Goal: Information Seeking & Learning: Learn about a topic

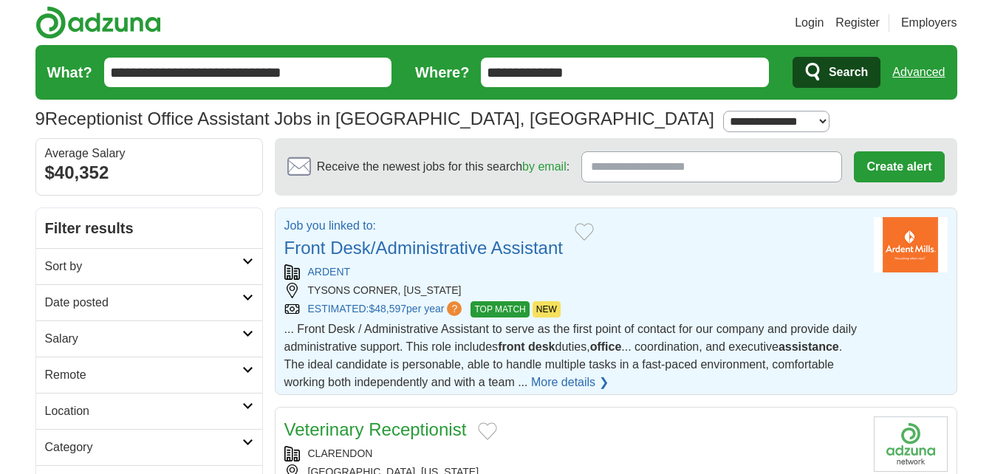
click at [509, 248] on link "Front Desk/Administrative Assistant" at bounding box center [423, 248] width 278 height 20
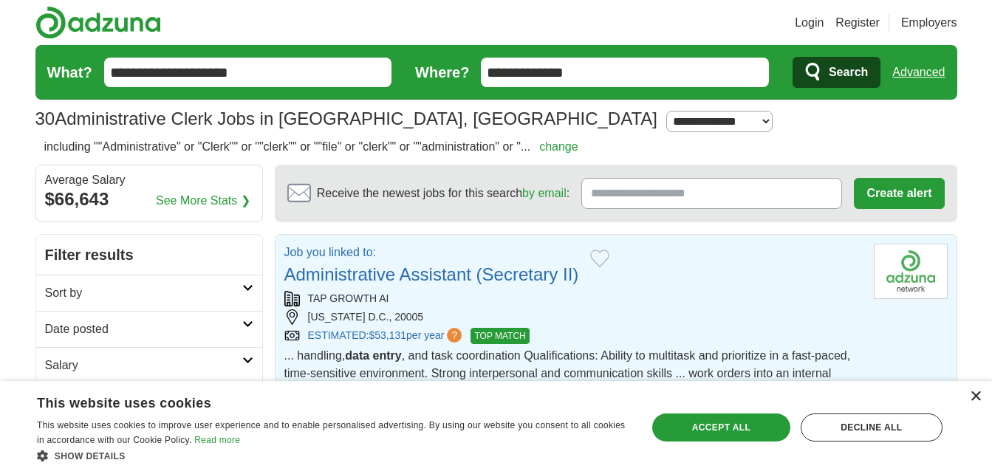
click at [976, 394] on div "×" at bounding box center [975, 396] width 11 height 11
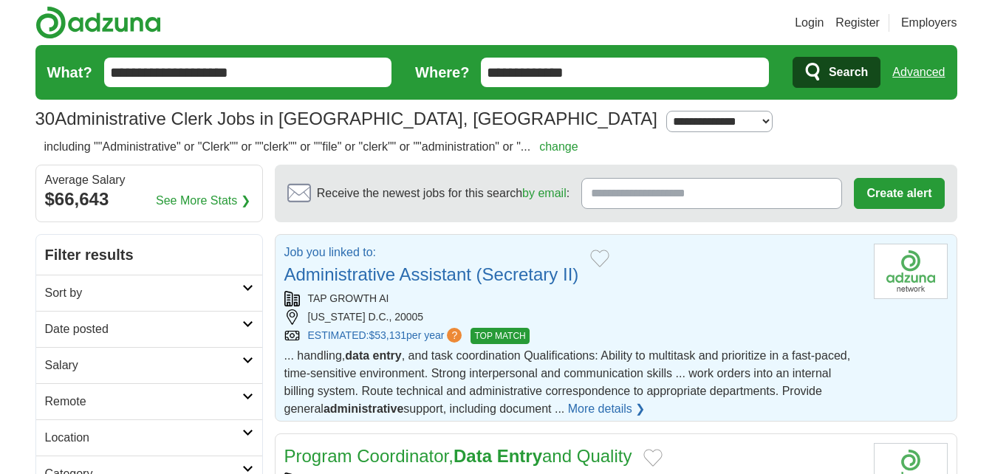
click at [596, 406] on link "More details ❯" at bounding box center [607, 409] width 78 height 18
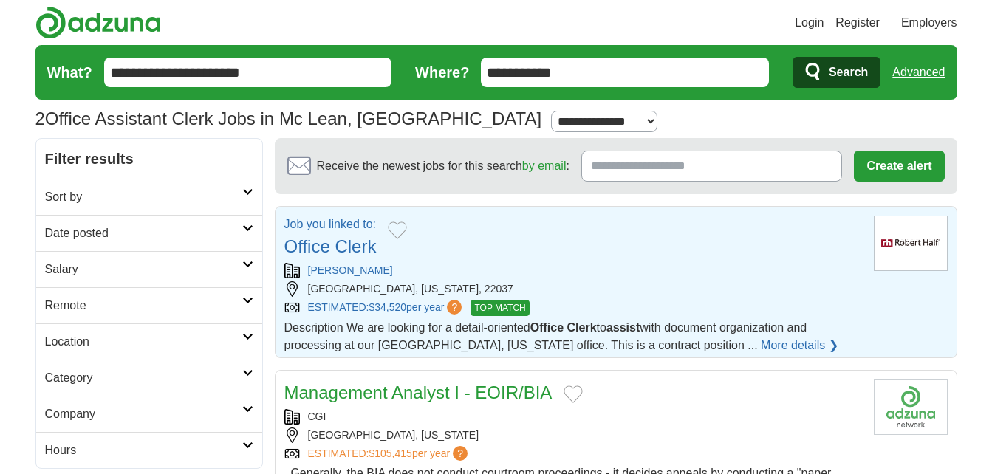
click at [349, 249] on link "Office Clerk" at bounding box center [330, 246] width 92 height 20
